Goal: Find specific page/section: Find specific page/section

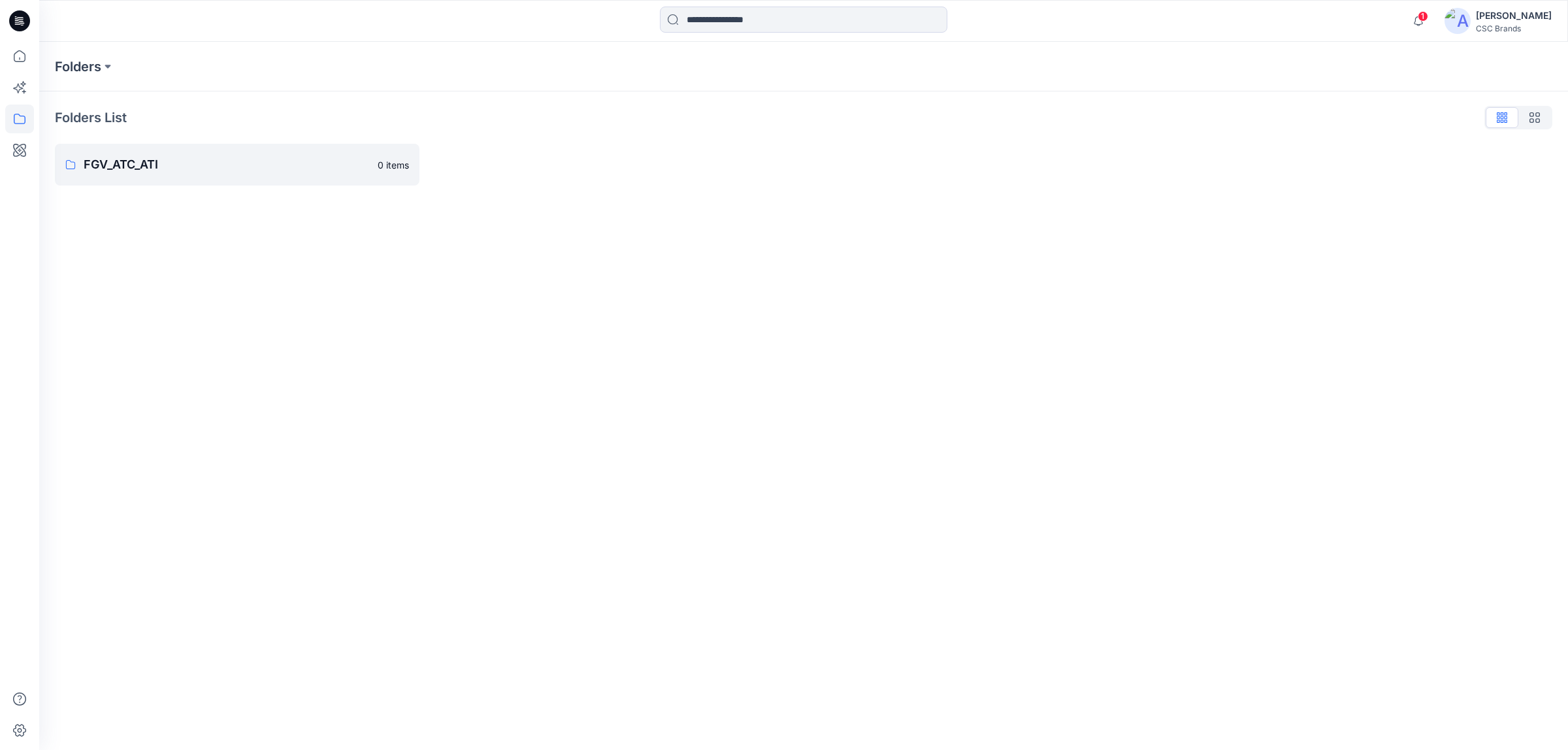
click at [186, 155] on p "FGV_ATC_ATI" at bounding box center [226, 164] width 286 height 19
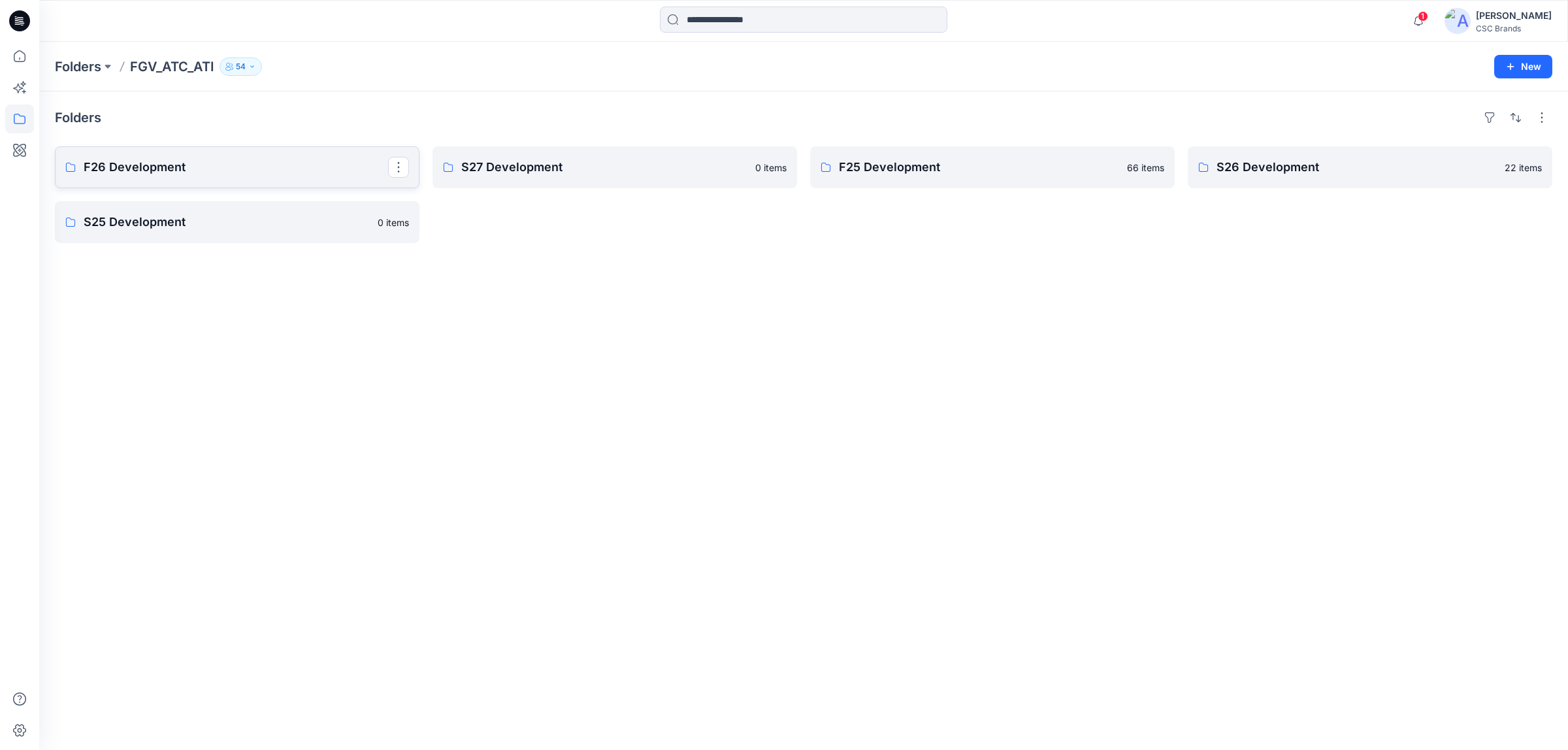
click at [294, 168] on p "F26 Development" at bounding box center [235, 167] width 305 height 19
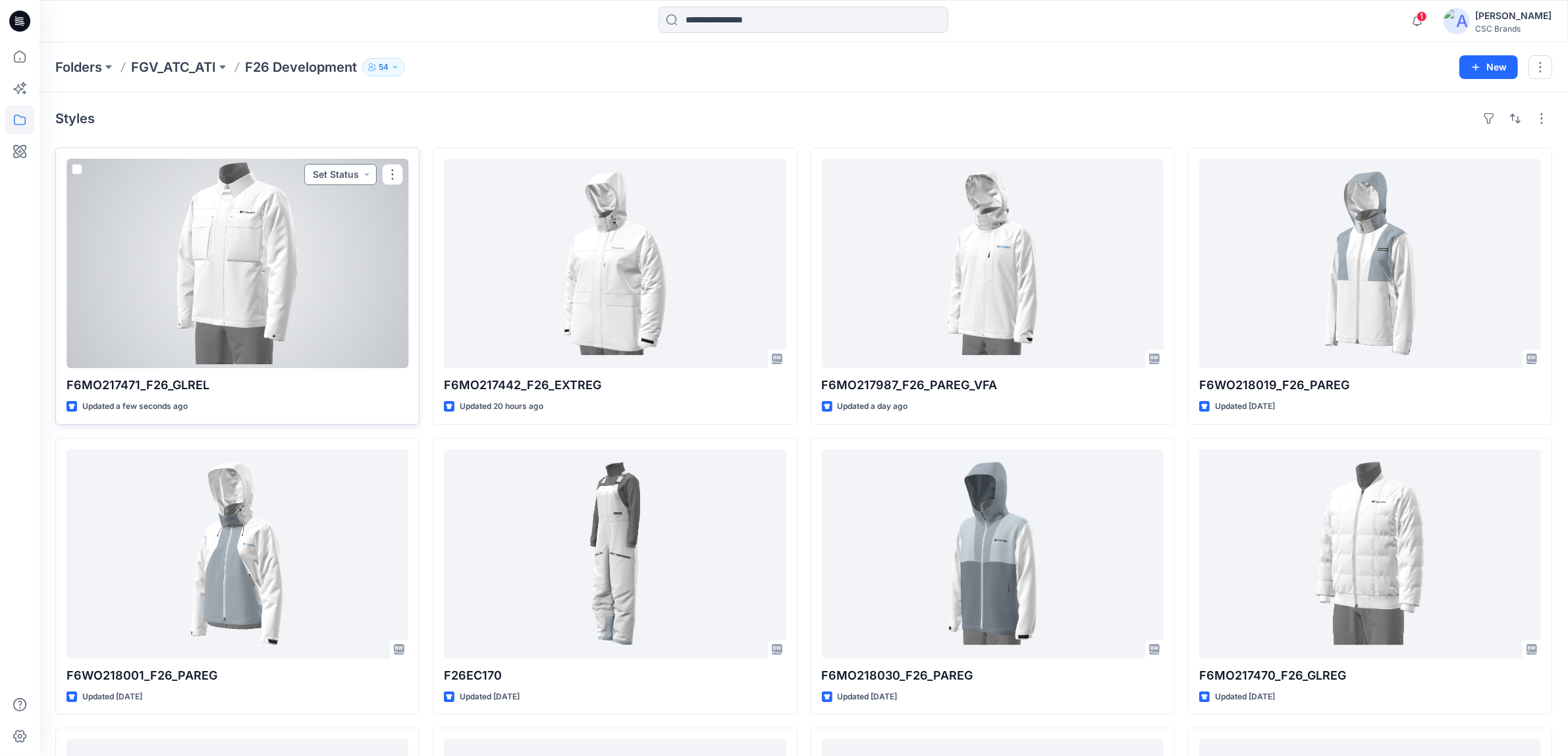
click at [333, 178] on button "Set Status" at bounding box center [340, 174] width 73 height 21
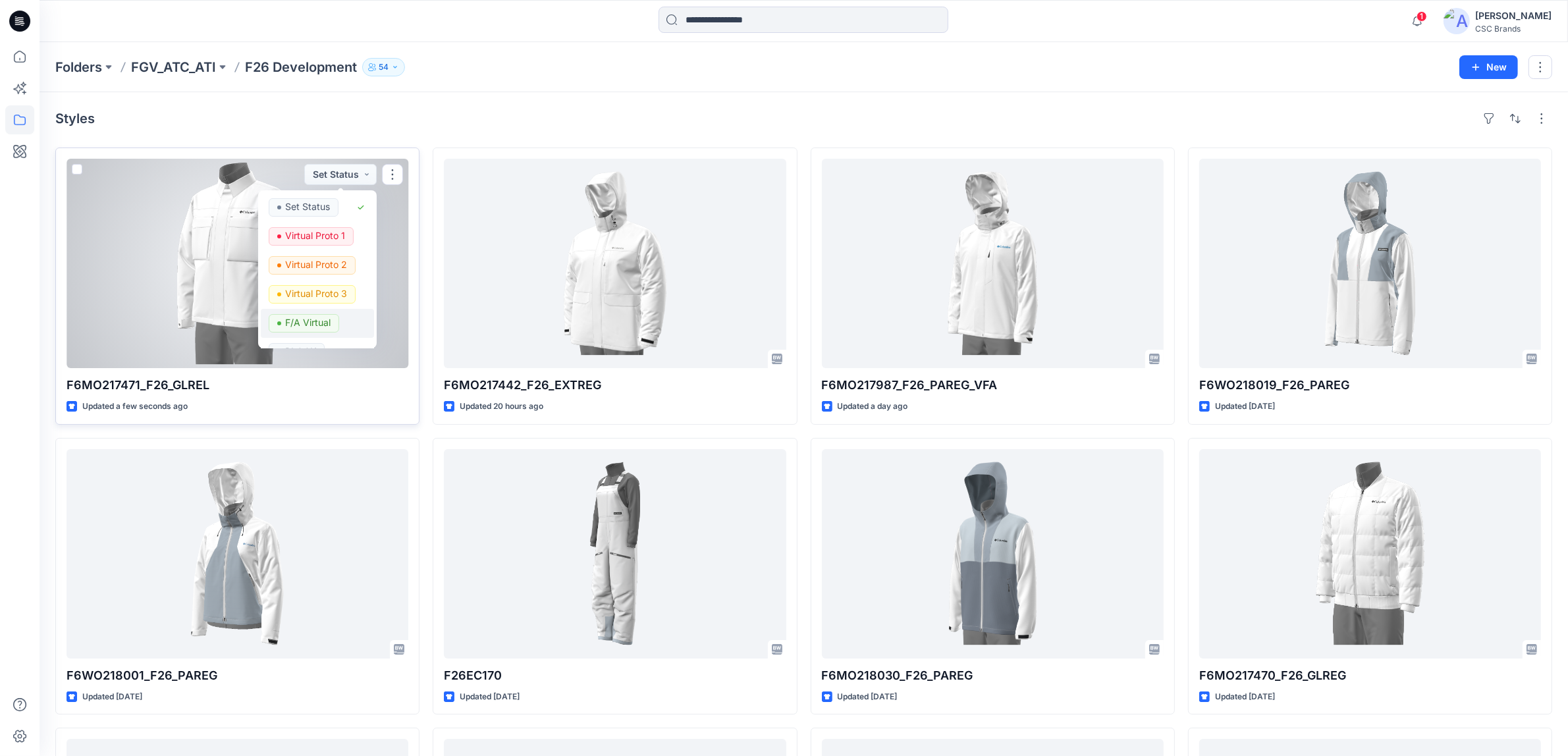
click at [325, 318] on p "F/A Virtual" at bounding box center [308, 322] width 45 height 17
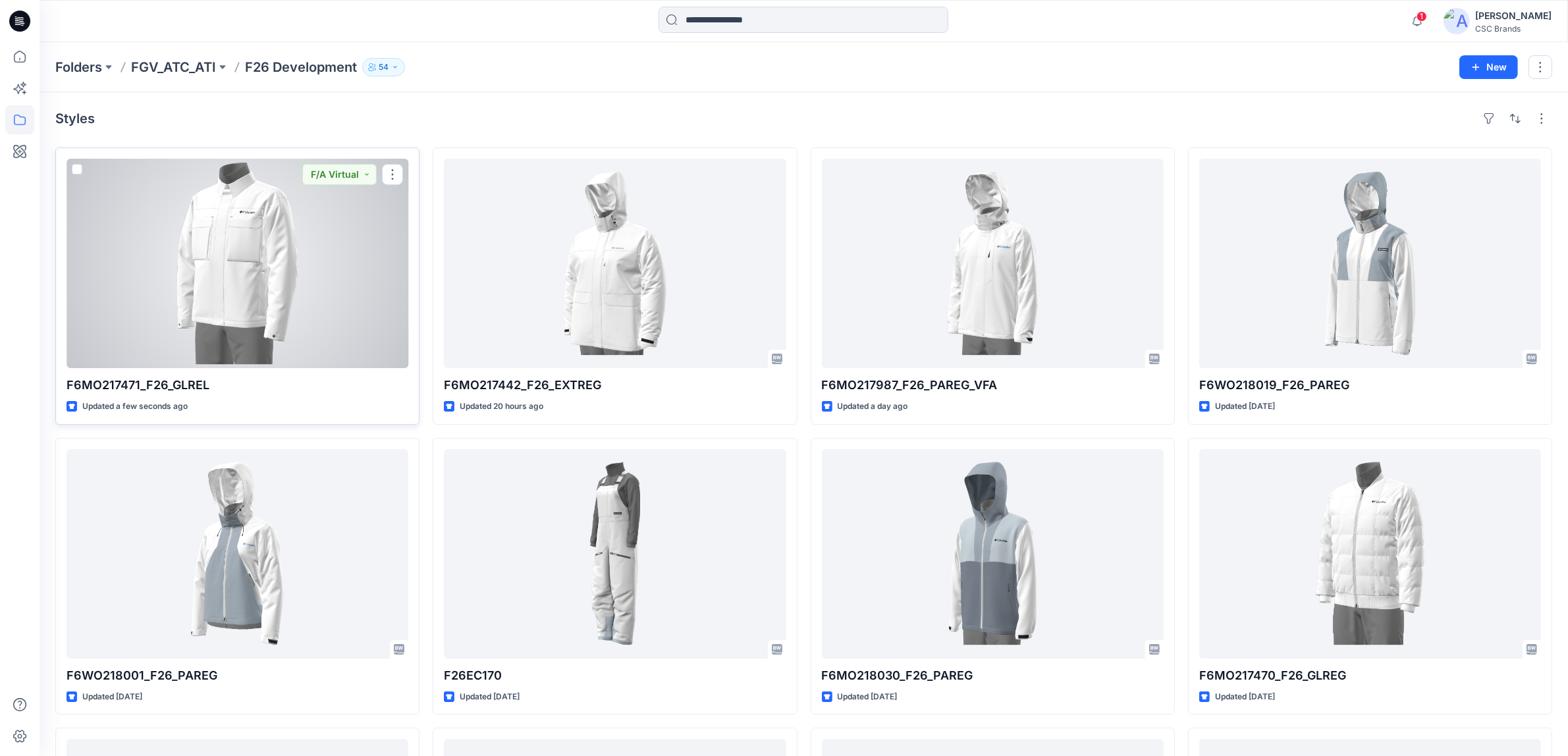
click at [369, 286] on div at bounding box center [237, 263] width 342 height 209
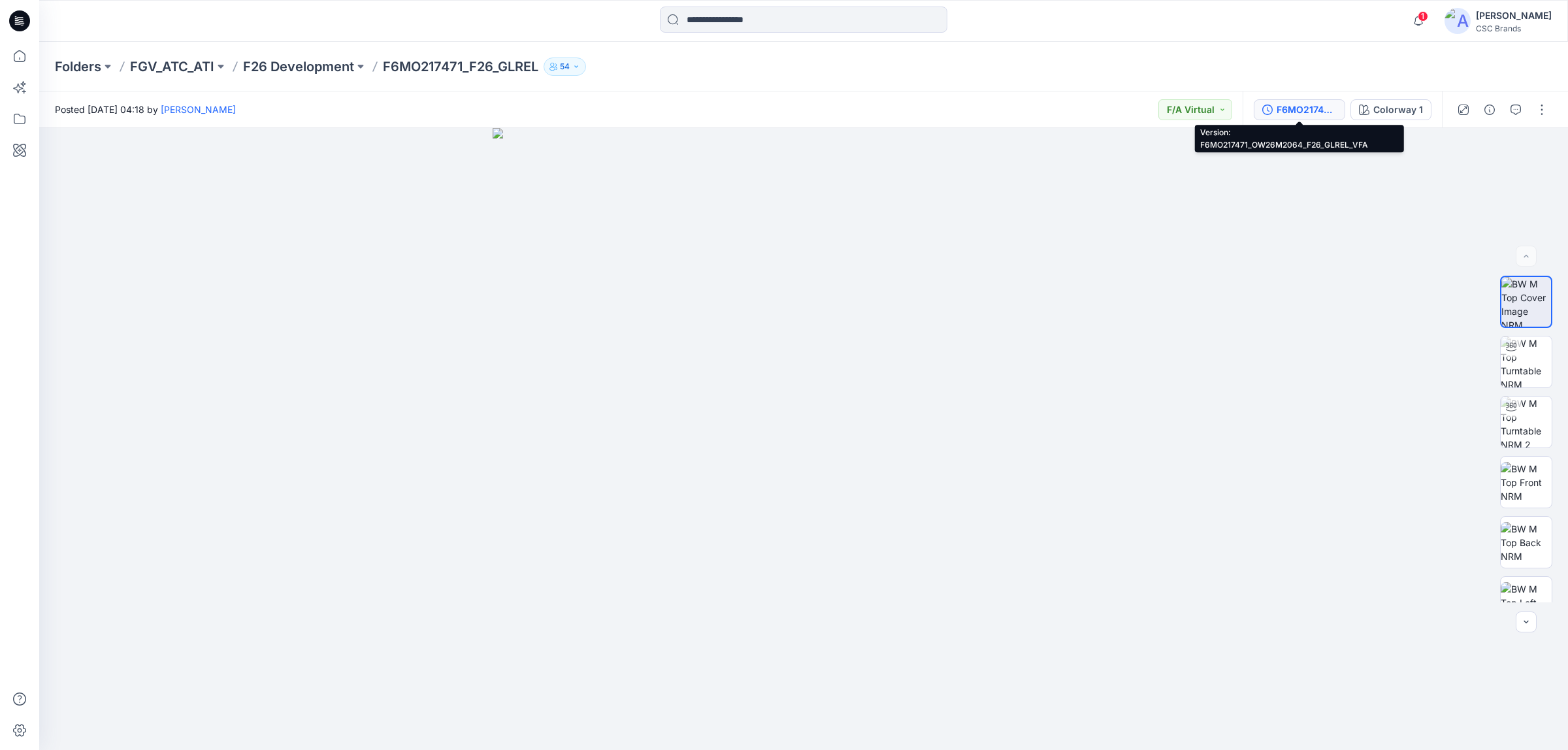
click at [1302, 107] on div "F6MO217471_OW26M2064_F26_GLREL_VFA" at bounding box center [1306, 109] width 60 height 14
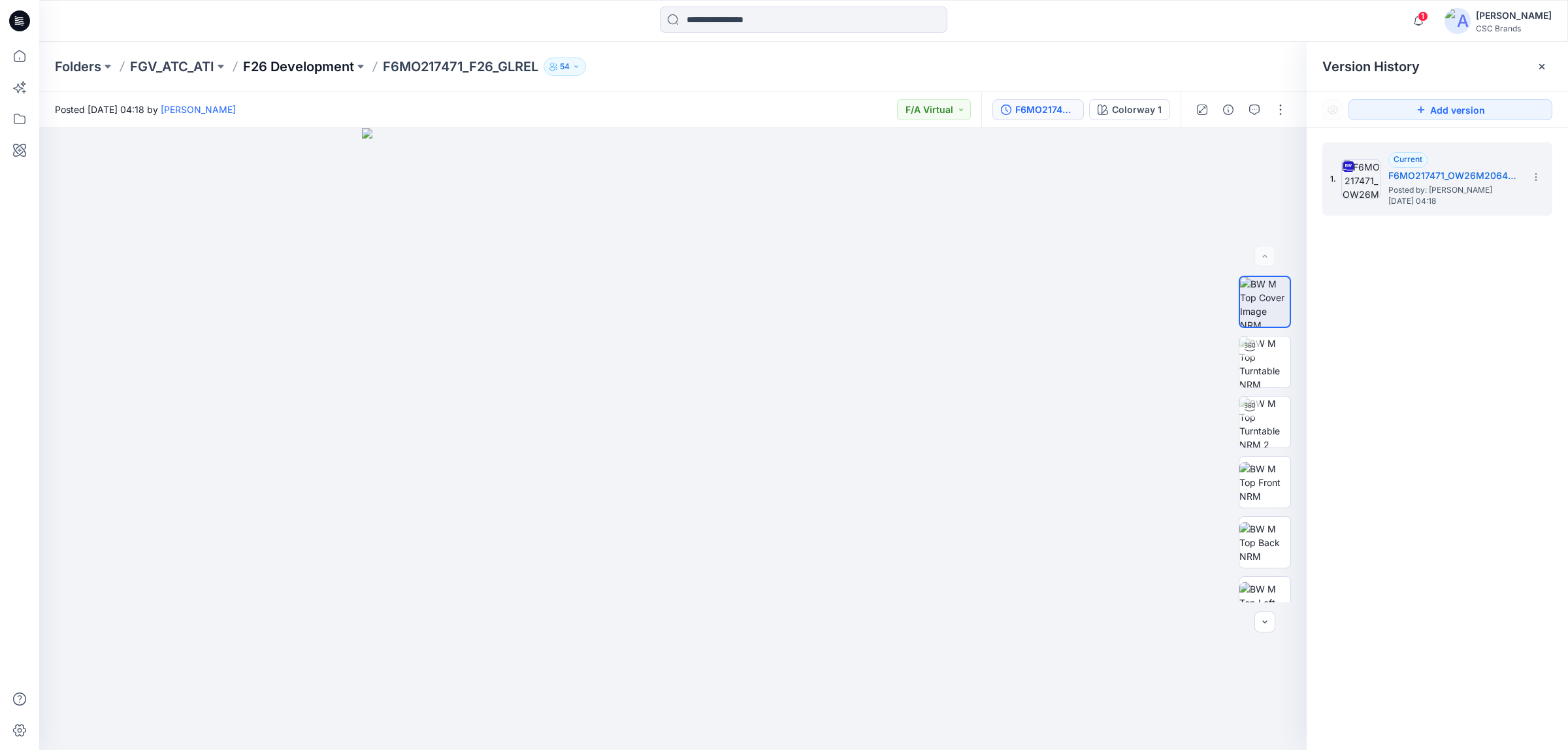
click at [321, 68] on p "F26 Development" at bounding box center [298, 67] width 111 height 19
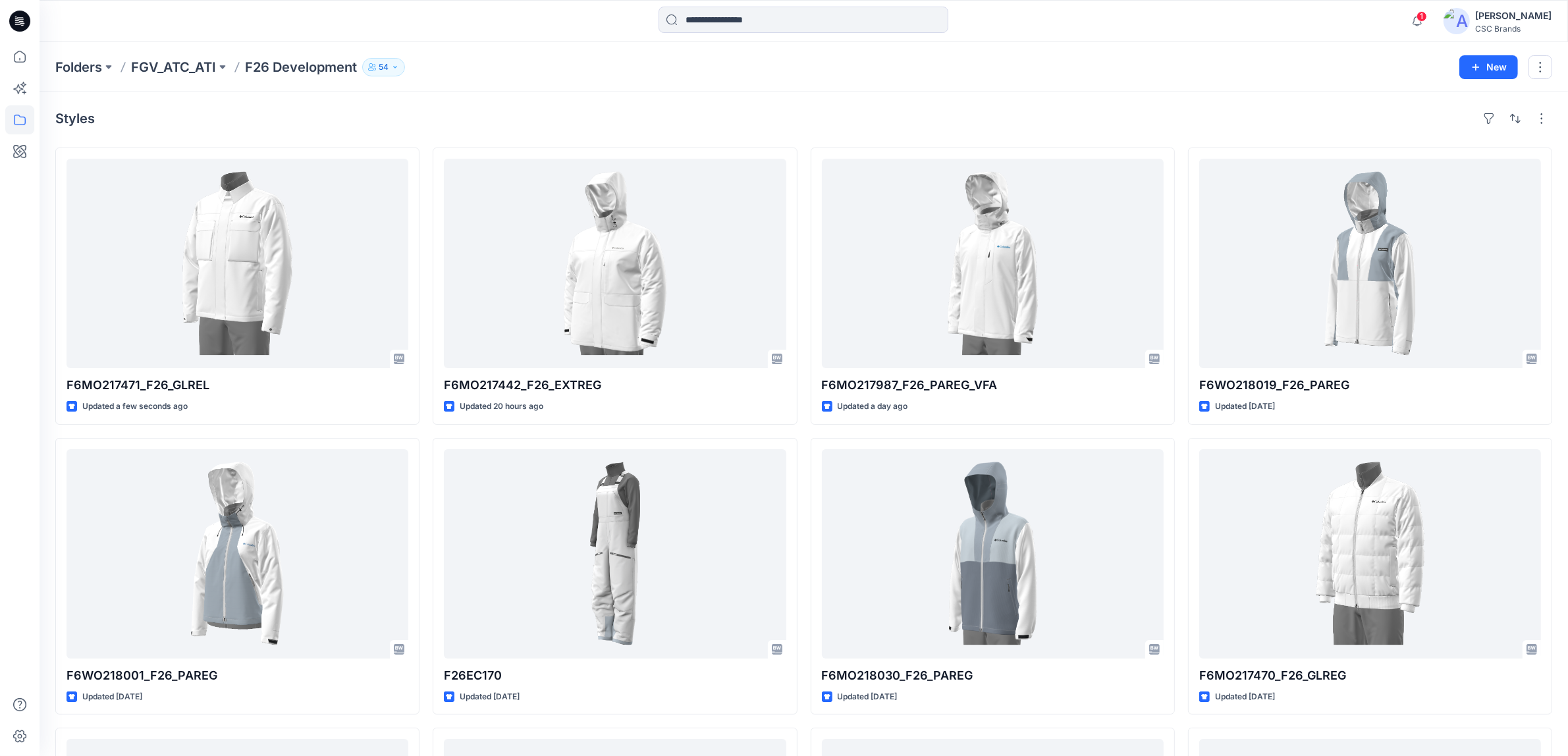
click at [1101, 63] on div "Folders FGV_ATC_ATI F26 Development 54" at bounding box center [752, 68] width 1394 height 19
